Goal: Task Accomplishment & Management: Complete application form

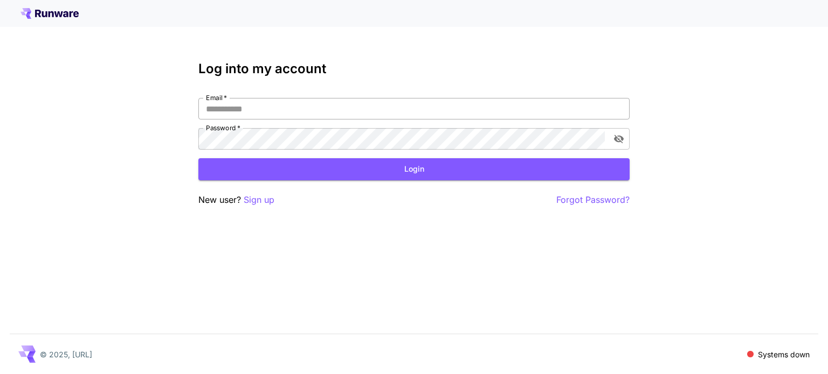
click at [237, 118] on input "Email   *" at bounding box center [413, 109] width 431 height 22
click at [265, 196] on p "Sign up" at bounding box center [259, 199] width 31 height 13
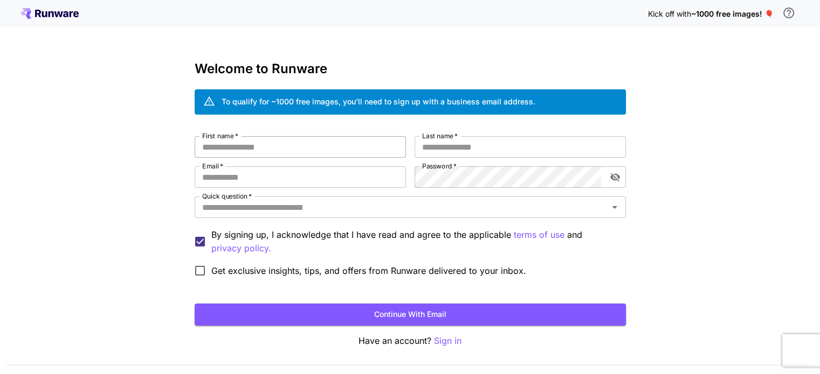
click at [266, 149] on input "First name   *" at bounding box center [300, 147] width 211 height 22
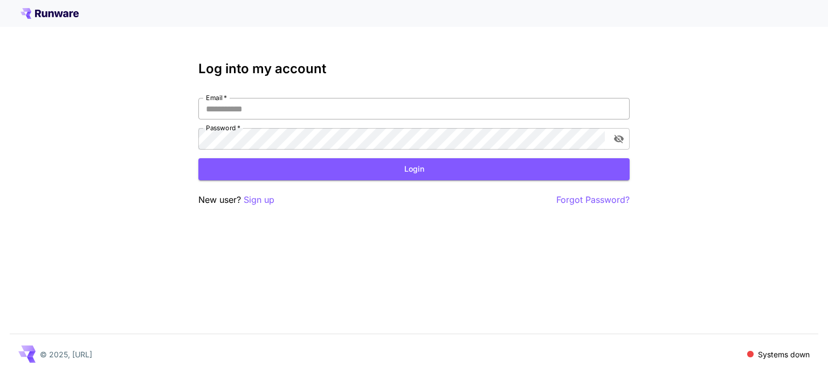
click at [242, 102] on input "Email   *" at bounding box center [413, 109] width 431 height 22
type input "*"
type input "*****"
click at [261, 201] on p "Sign up" at bounding box center [259, 199] width 31 height 13
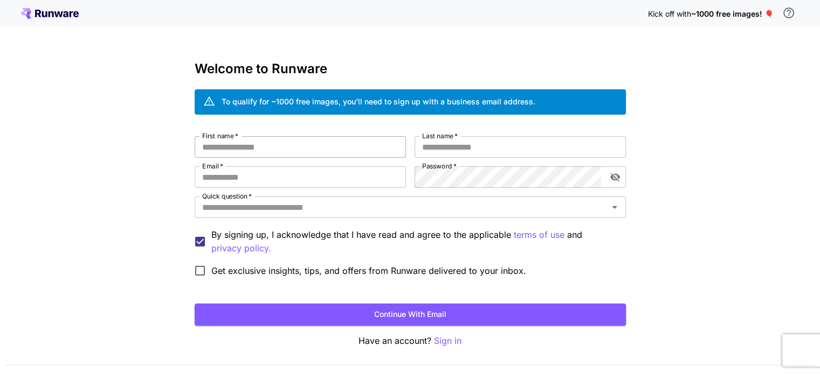
click at [222, 141] on input "First name   *" at bounding box center [300, 147] width 211 height 22
type input "*****"
type input "***"
type input "**********"
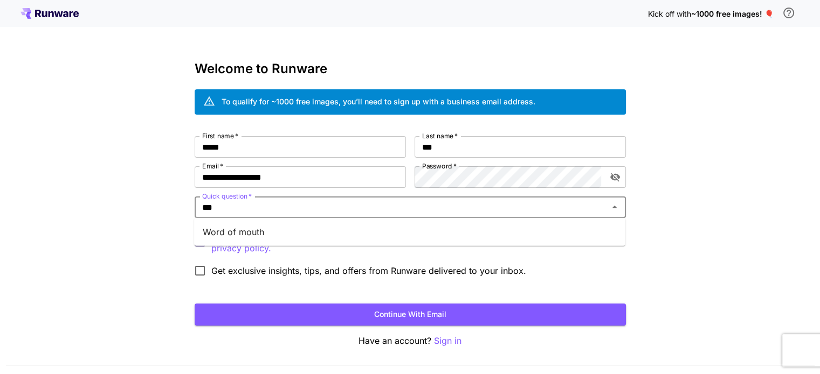
type input "****"
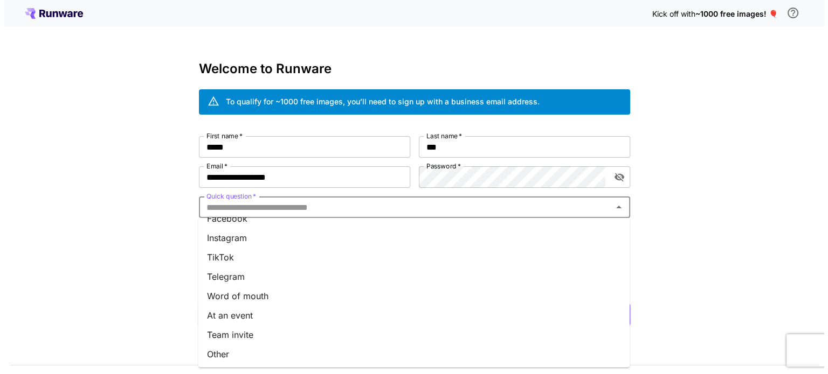
scroll to position [149, 0]
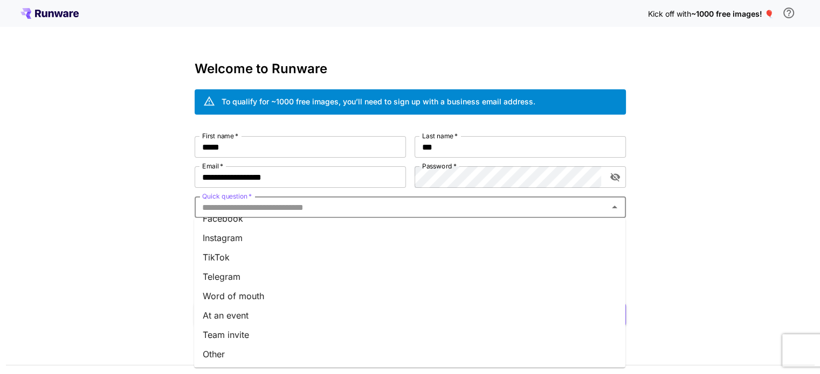
click at [273, 340] on li "Team invite" at bounding box center [409, 334] width 431 height 19
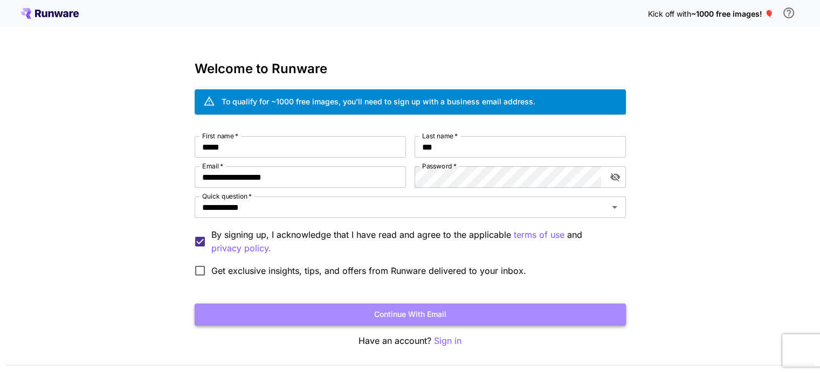
click at [306, 311] on button "Continue with email" at bounding box center [410, 315] width 431 height 22
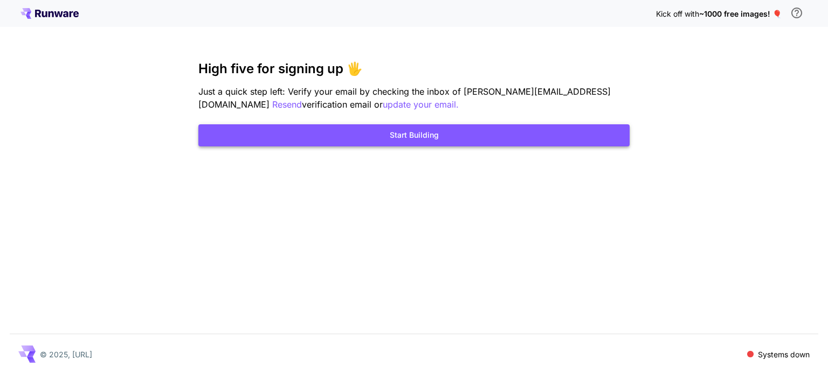
click at [330, 134] on button "Start Building" at bounding box center [413, 135] width 431 height 22
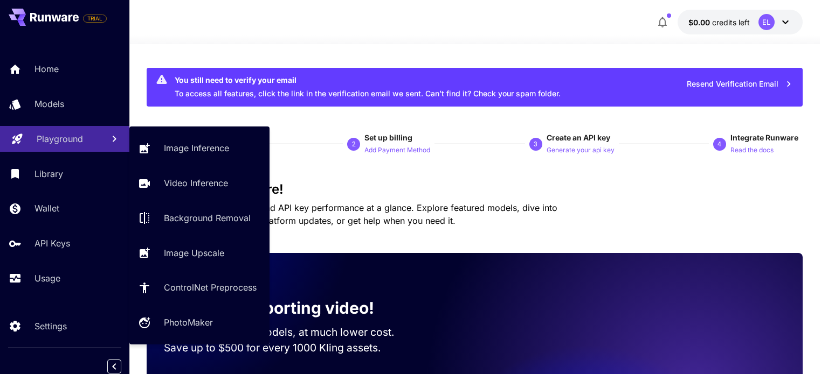
click at [87, 137] on div "Playground" at bounding box center [66, 139] width 58 height 13
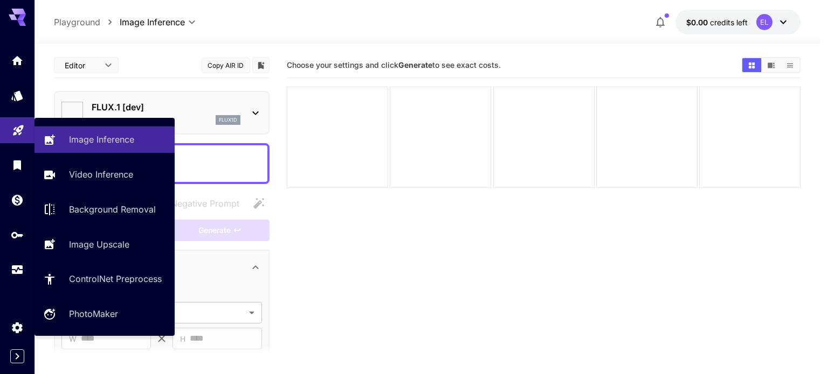
type input "**********"
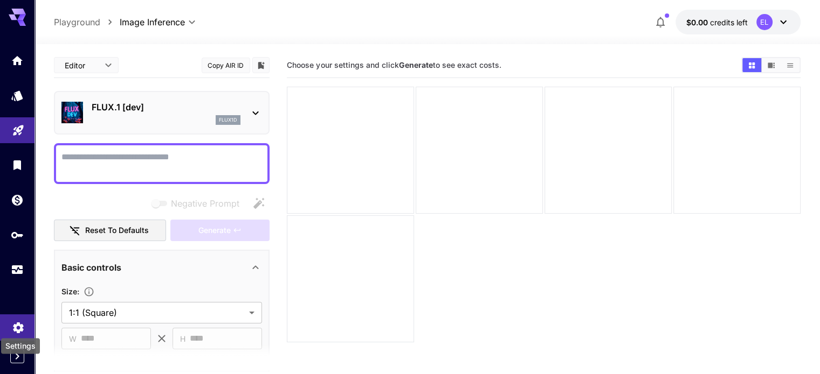
click at [13, 327] on icon "Settings" at bounding box center [18, 324] width 13 height 13
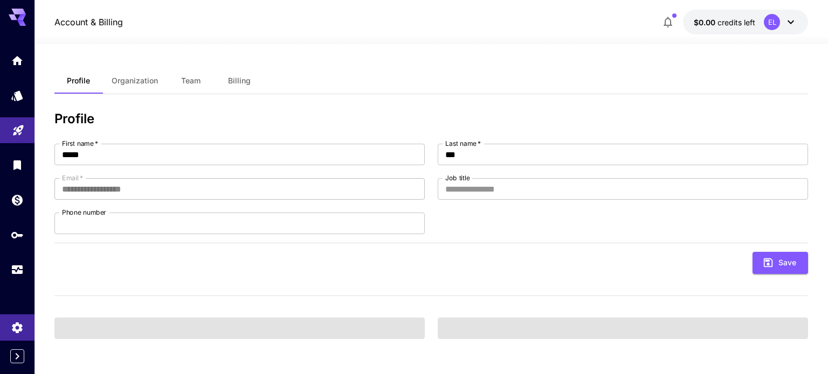
click at [190, 79] on span "Team" at bounding box center [190, 81] width 19 height 10
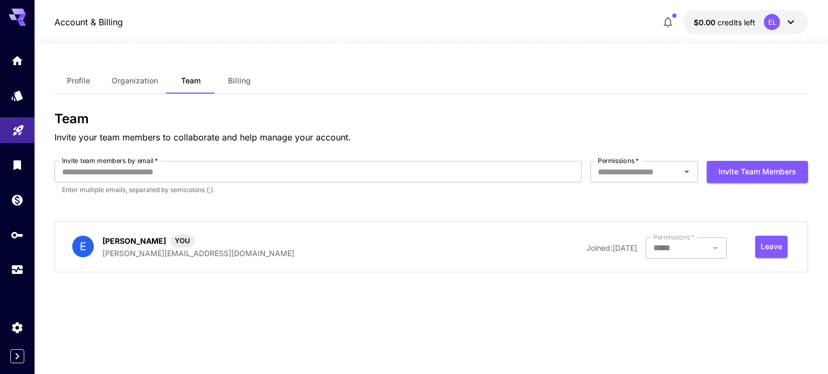
click at [158, 87] on button "Organization" at bounding box center [135, 81] width 64 height 26
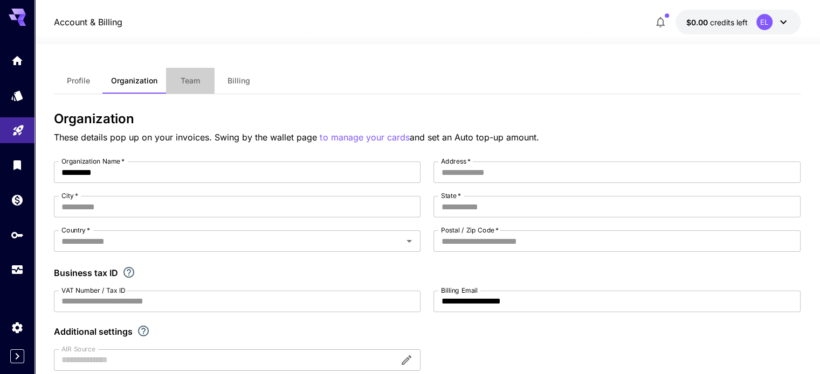
click at [173, 86] on button "Team" at bounding box center [190, 81] width 48 height 26
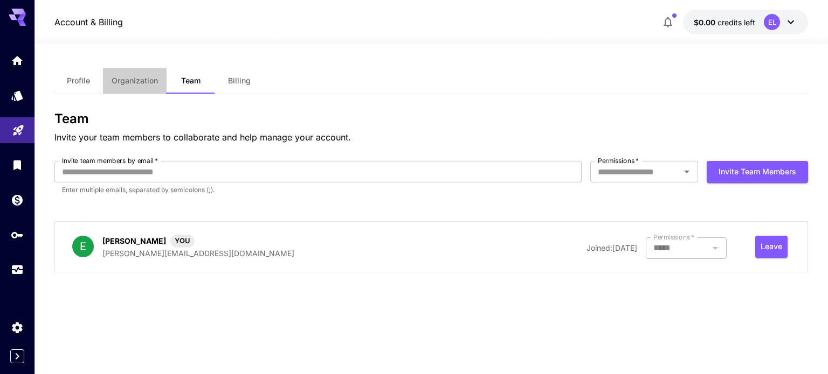
click at [142, 81] on span "Organization" at bounding box center [135, 81] width 46 height 10
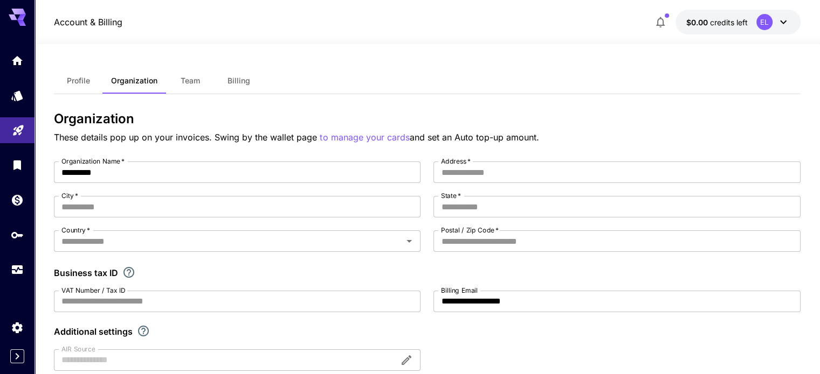
click at [175, 81] on button "Team" at bounding box center [190, 81] width 48 height 26
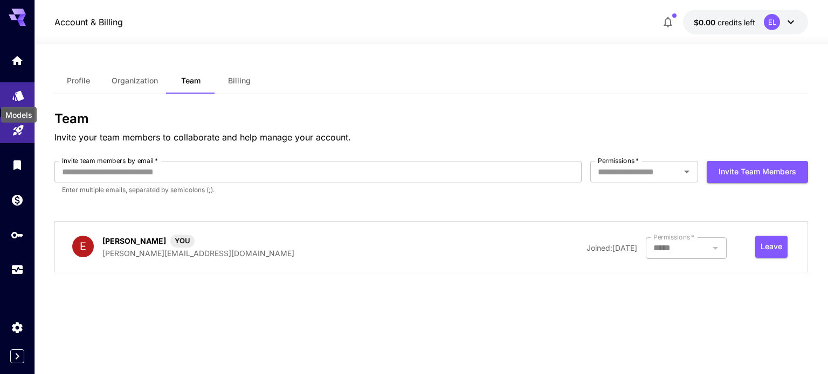
click at [23, 91] on icon "Models" at bounding box center [18, 92] width 13 height 13
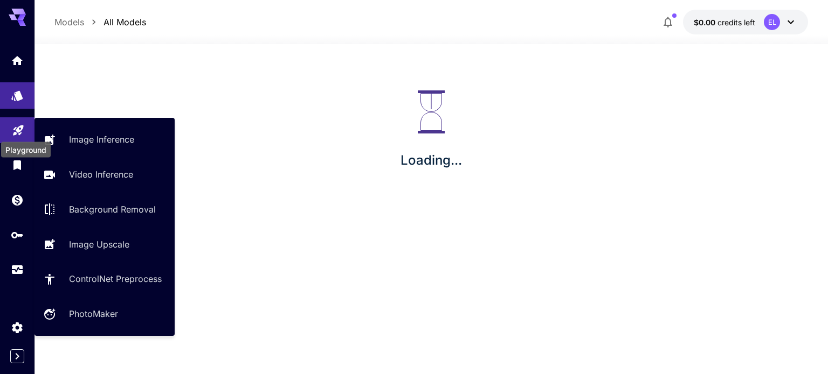
click at [20, 126] on icon "Playground" at bounding box center [18, 127] width 10 height 10
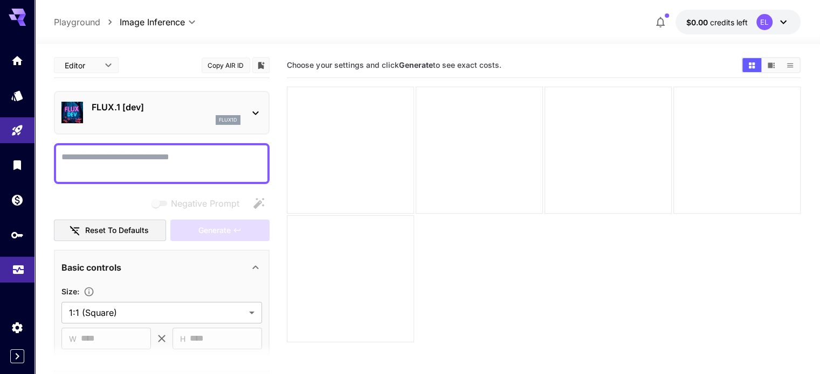
click at [22, 264] on div "Usage" at bounding box center [18, 266] width 13 height 13
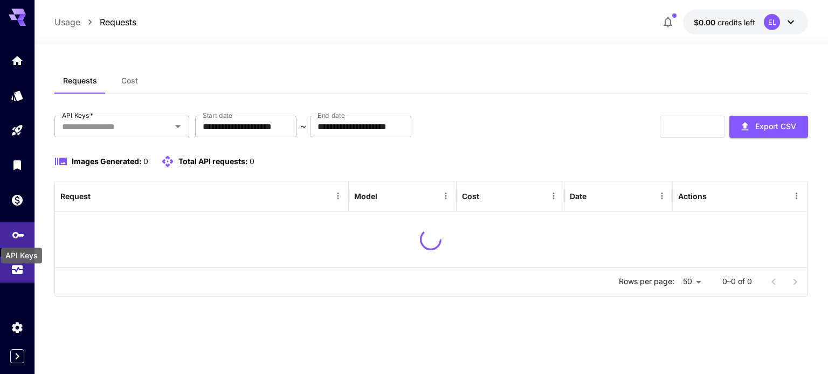
click at [19, 232] on icon "API Keys" at bounding box center [18, 231] width 13 height 13
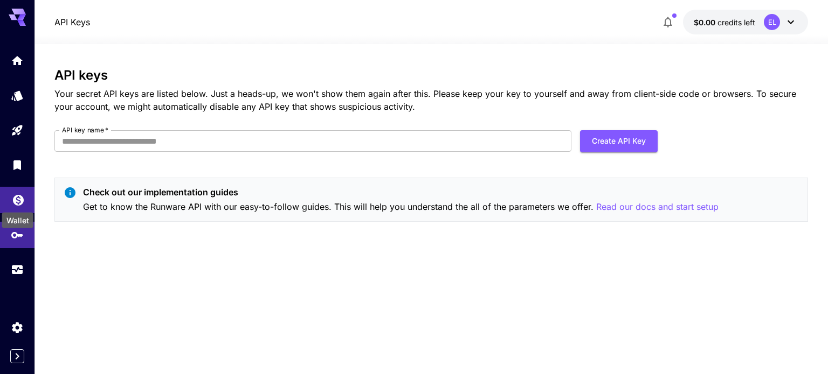
click at [15, 201] on icon "Wallet" at bounding box center [18, 197] width 11 height 11
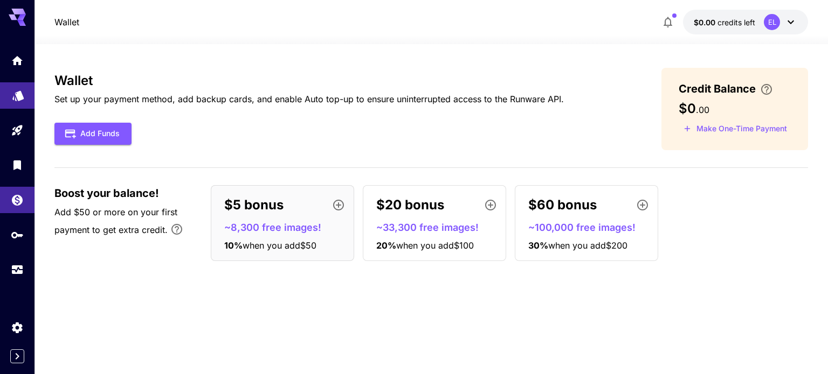
click at [8, 91] on link at bounding box center [17, 95] width 34 height 26
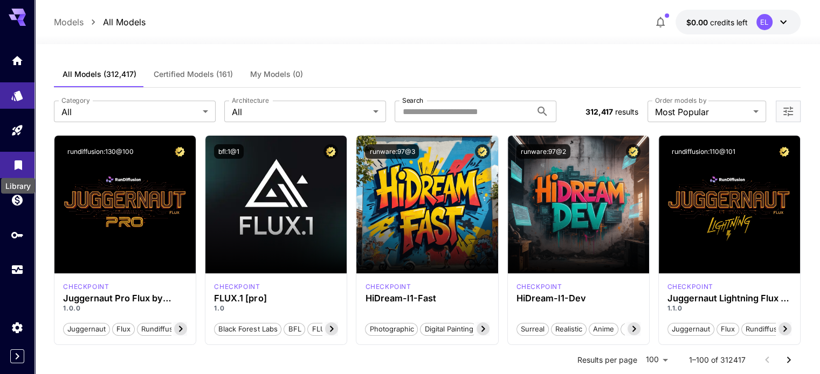
click at [18, 166] on icon "Library" at bounding box center [19, 163] width 8 height 10
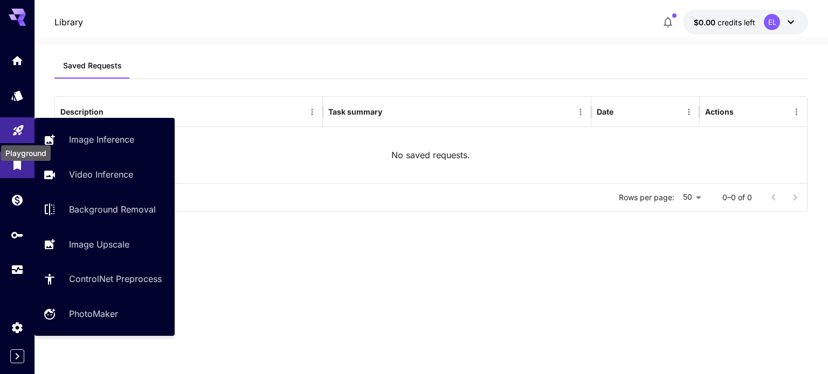
click at [17, 136] on link at bounding box center [17, 130] width 34 height 26
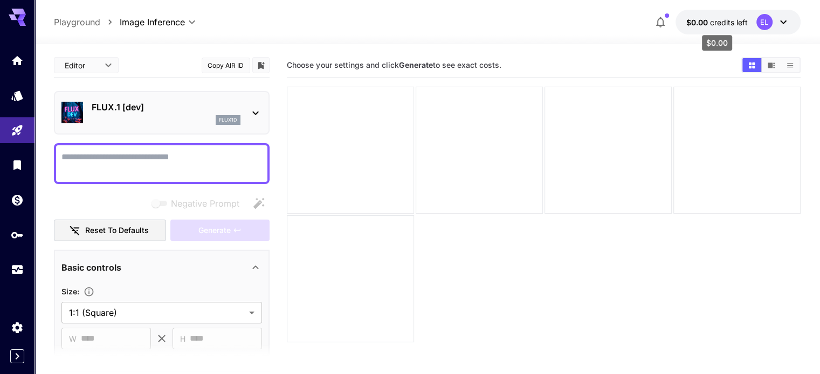
click at [697, 21] on span "$0.00" at bounding box center [698, 22] width 24 height 9
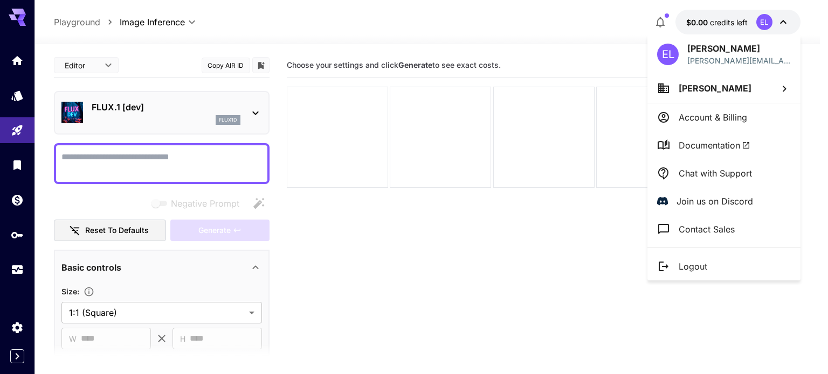
click at [422, 67] on div at bounding box center [414, 187] width 828 height 374
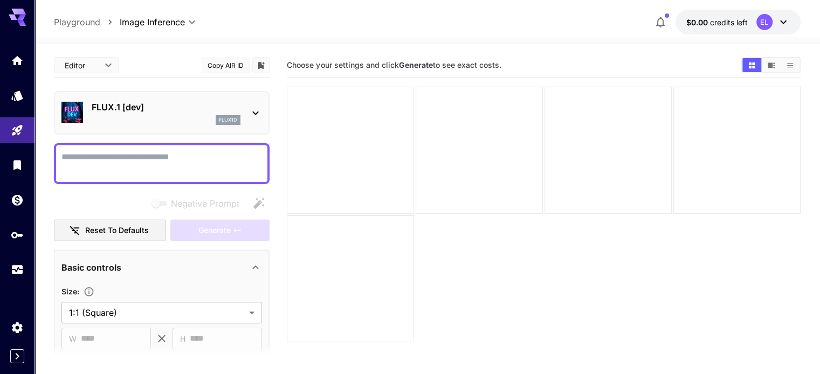
click at [214, 157] on textarea "Negative Prompt" at bounding box center [161, 164] width 200 height 26
click at [142, 122] on div "flux1d" at bounding box center [166, 120] width 149 height 10
